Goal: Check status: Check status

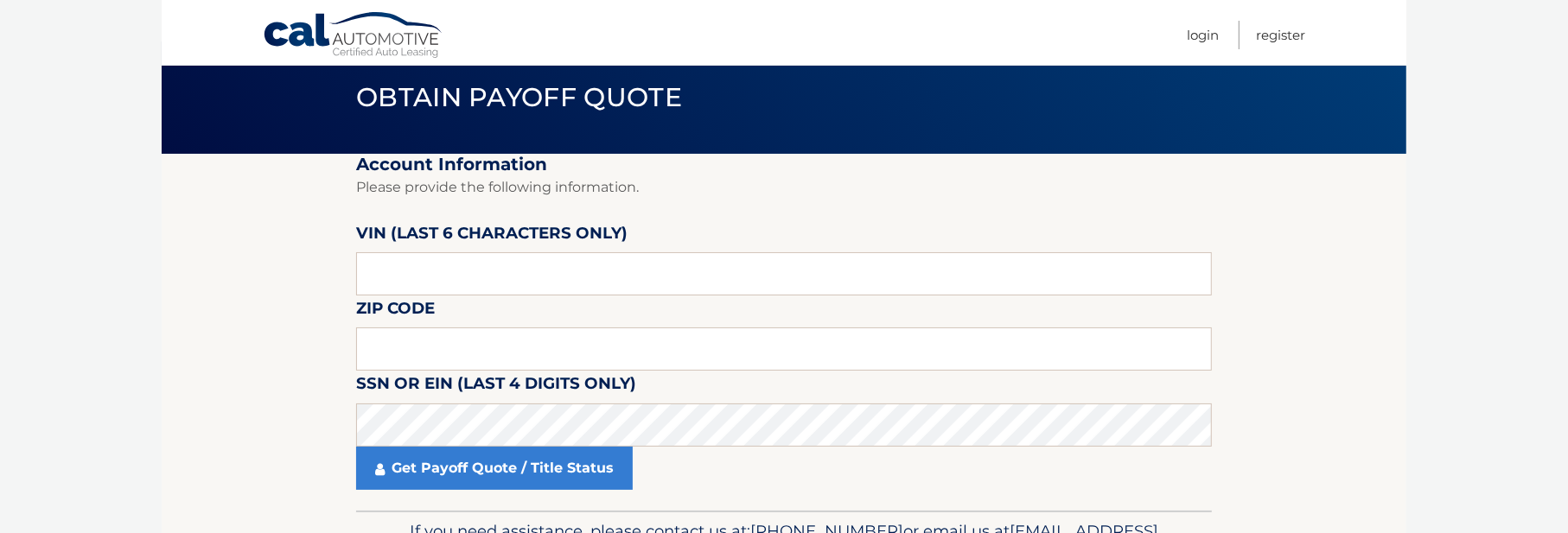
scroll to position [87, 0]
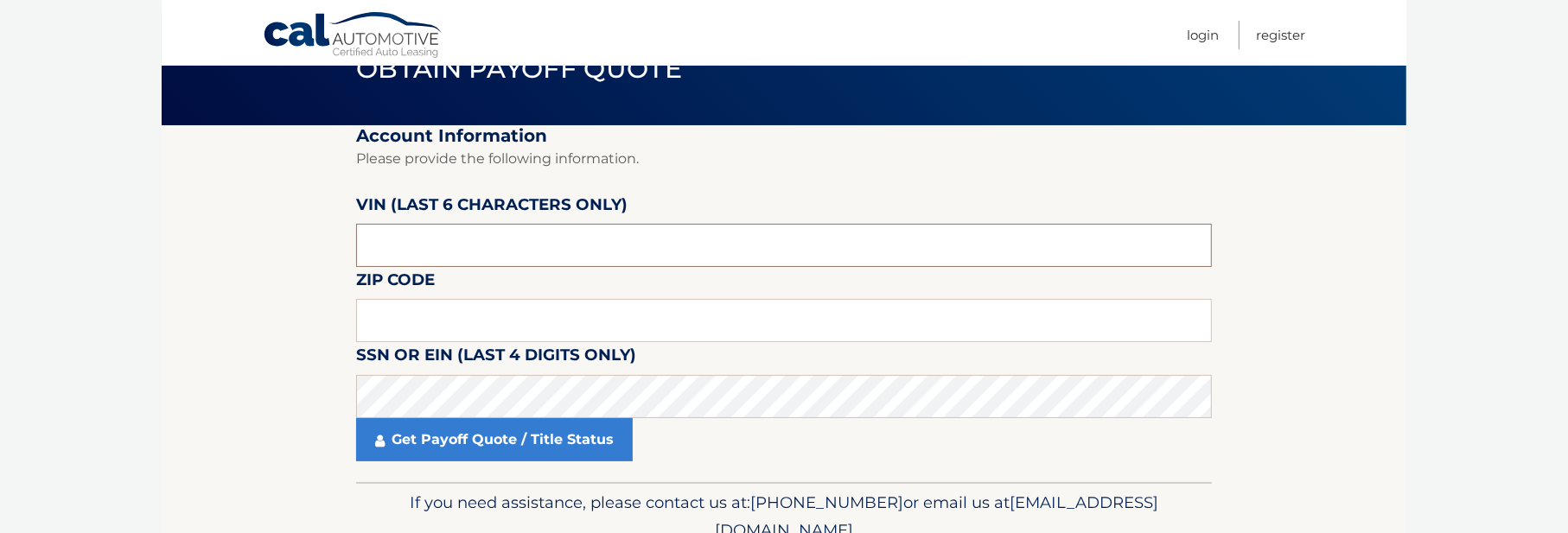
click at [410, 242] on input "text" at bounding box center [784, 245] width 856 height 43
type input "143687"
click at [448, 305] on input "text" at bounding box center [784, 320] width 856 height 43
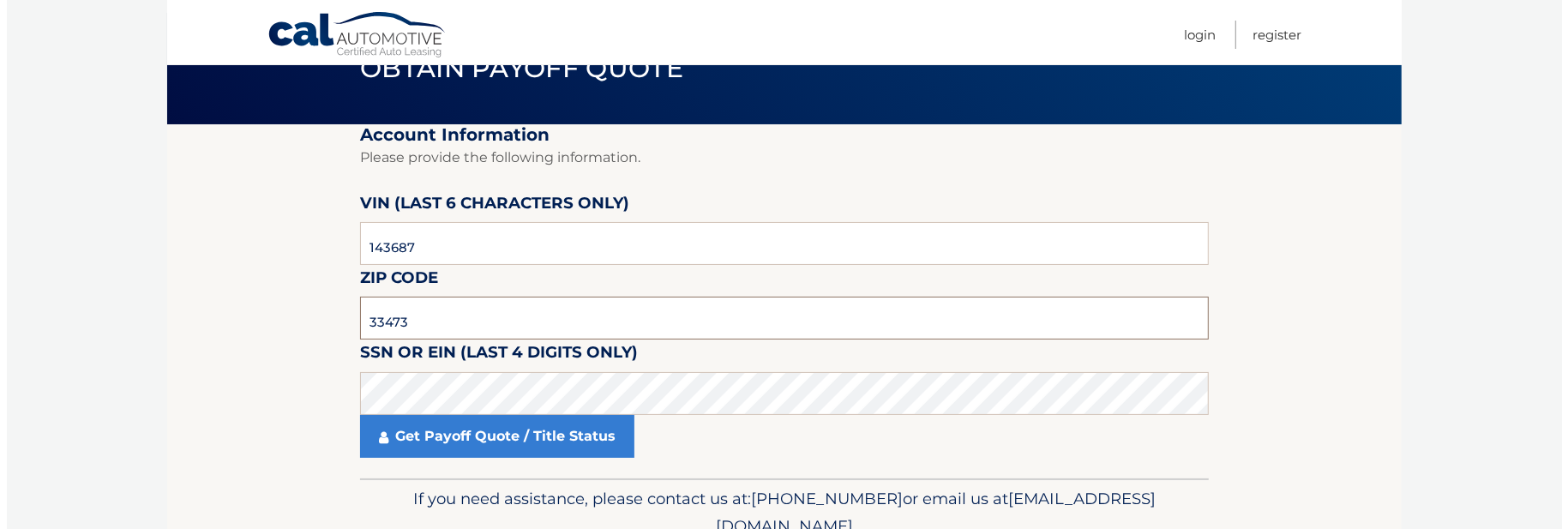
scroll to position [165, 0]
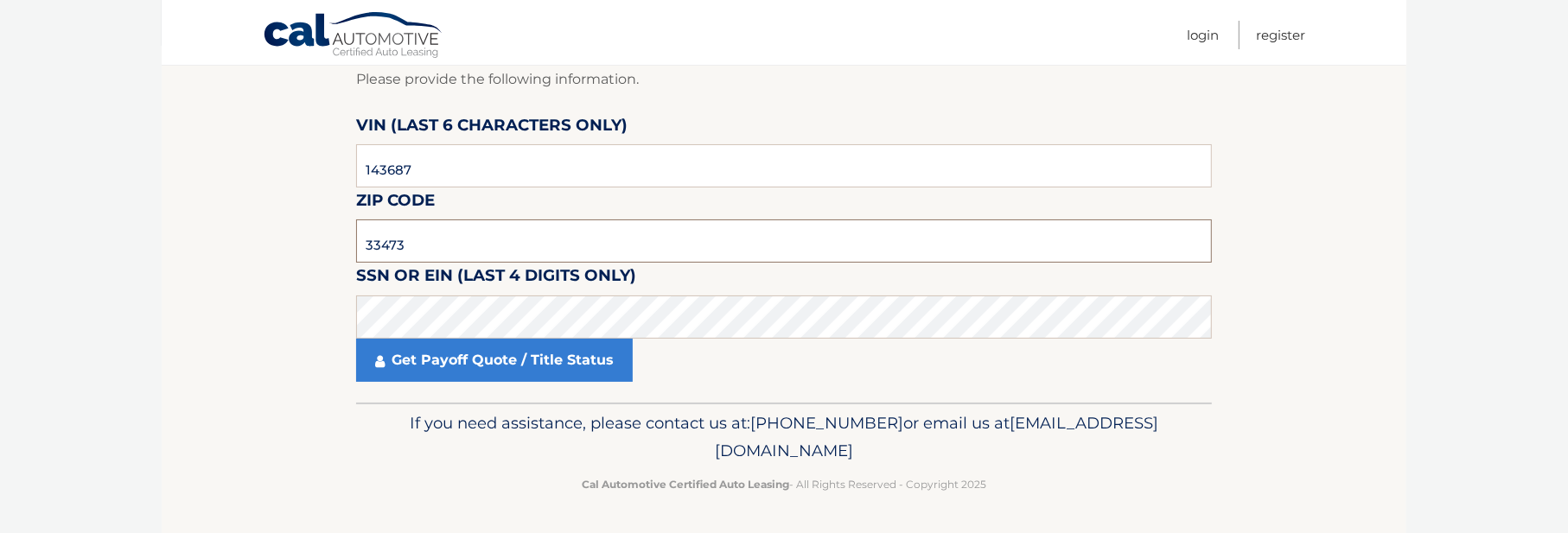
type input "33473"
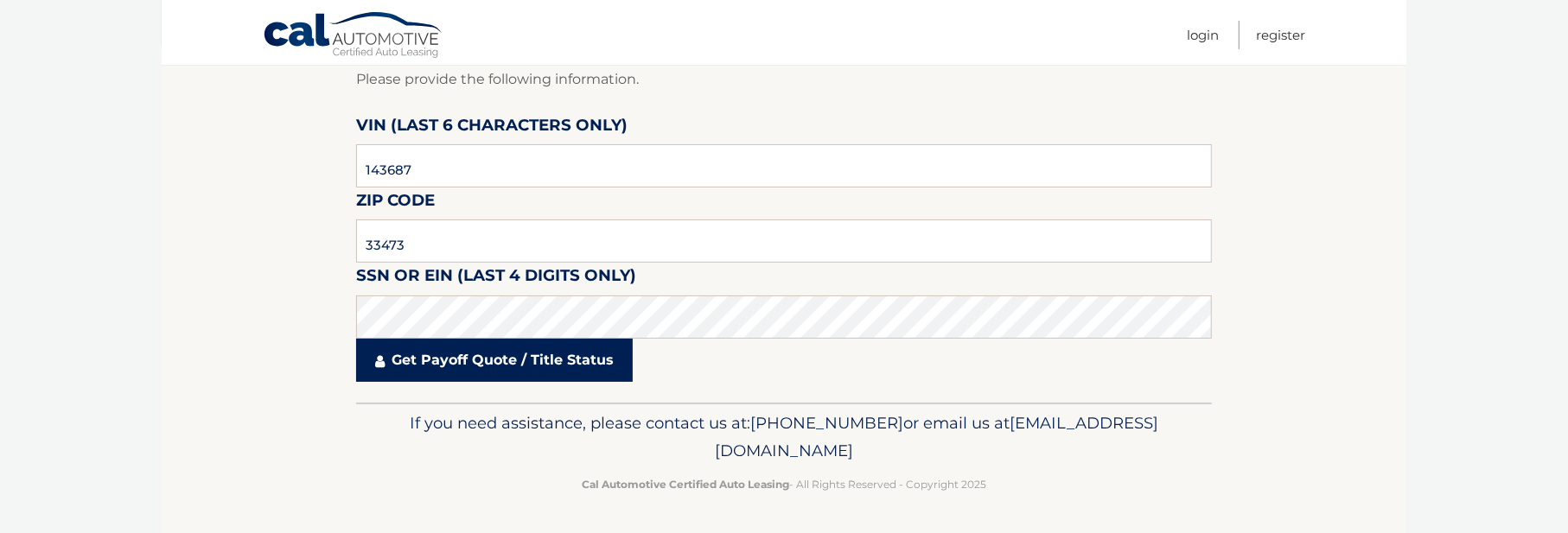
click at [523, 374] on link "Get Payoff Quote / Title Status" at bounding box center [495, 360] width 277 height 43
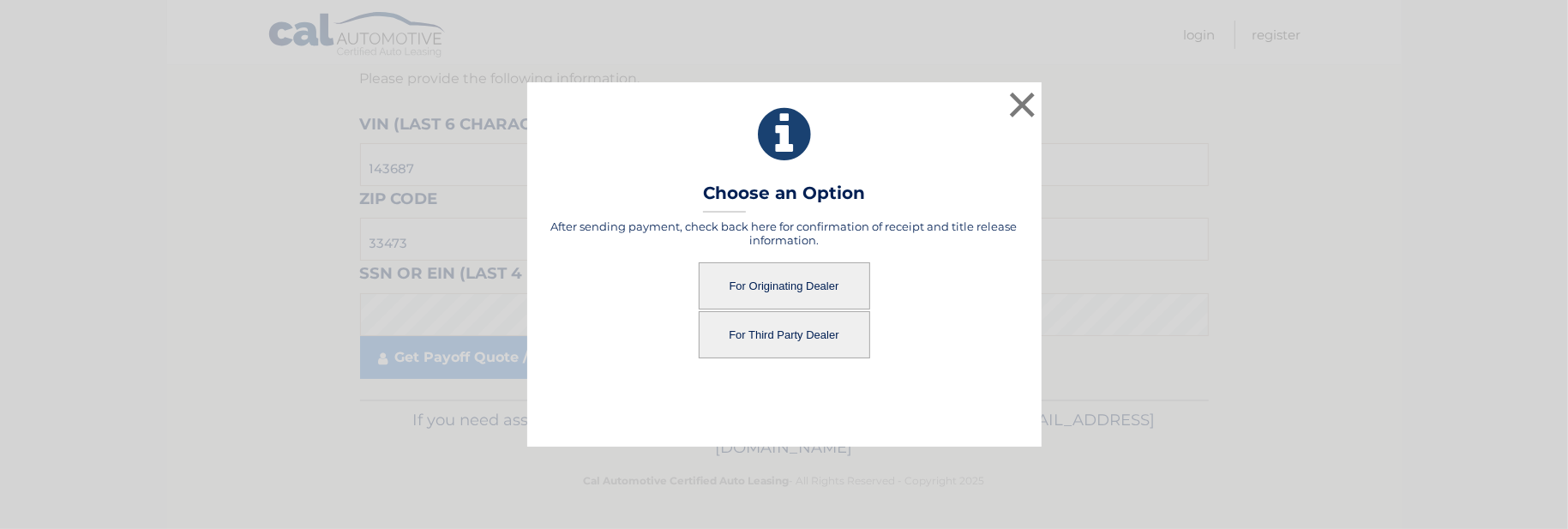
click at [778, 286] on button "For Originating Dealer" at bounding box center [784, 286] width 171 height 47
click at [793, 281] on button "For Originating Dealer" at bounding box center [784, 286] width 171 height 47
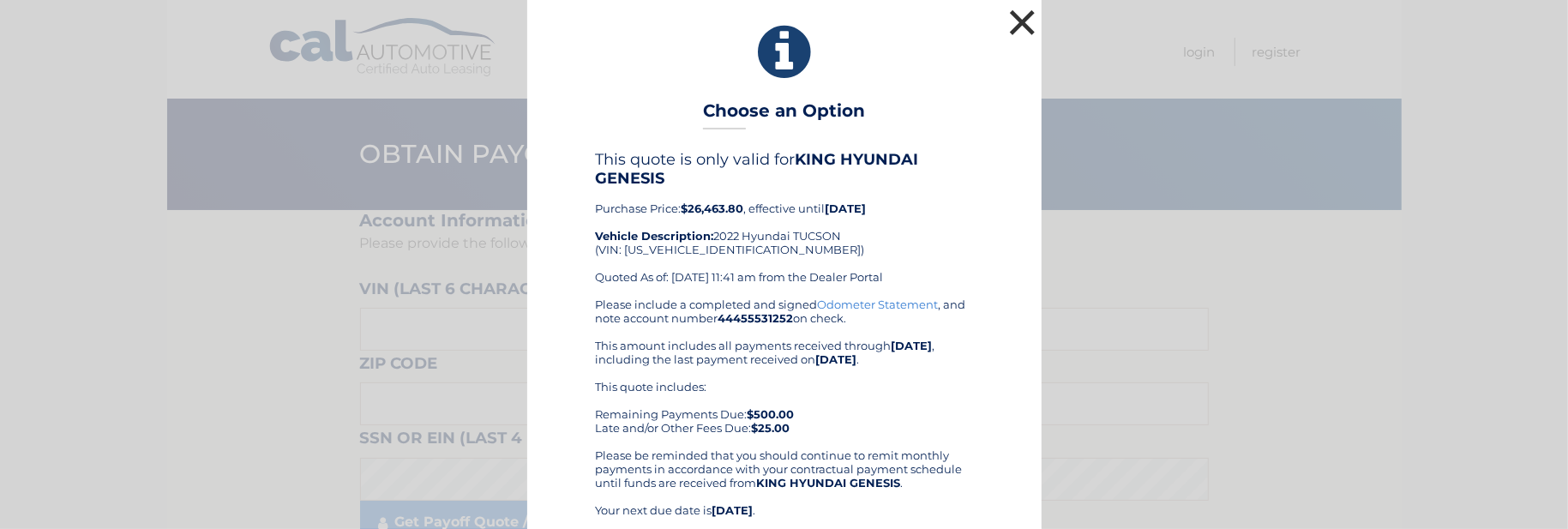
click at [1017, 12] on button "×" at bounding box center [1023, 22] width 34 height 34
